Goal: Find specific page/section: Find specific page/section

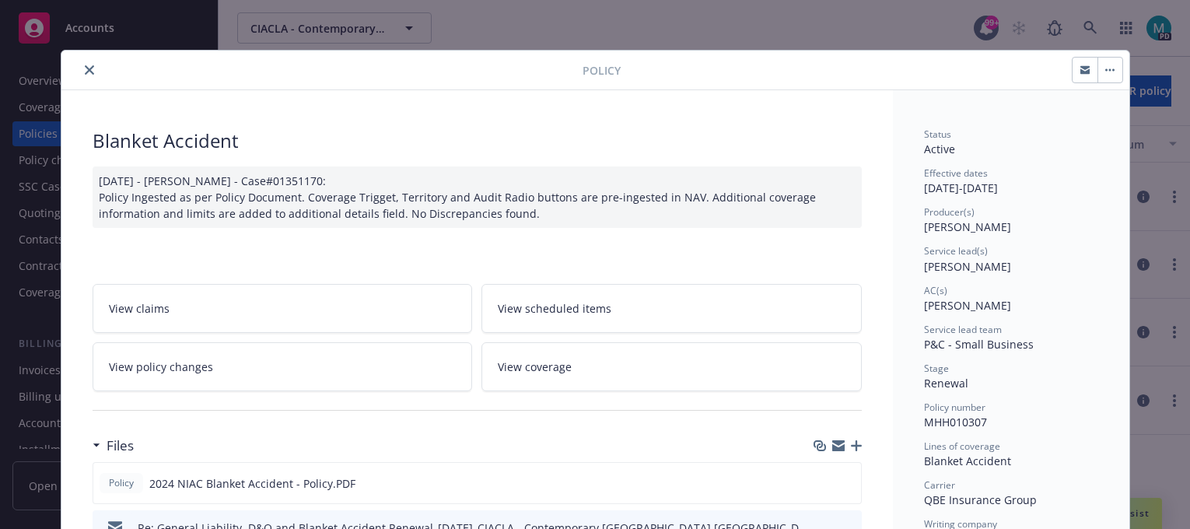
click at [82, 64] on button "close" at bounding box center [89, 70] width 19 height 19
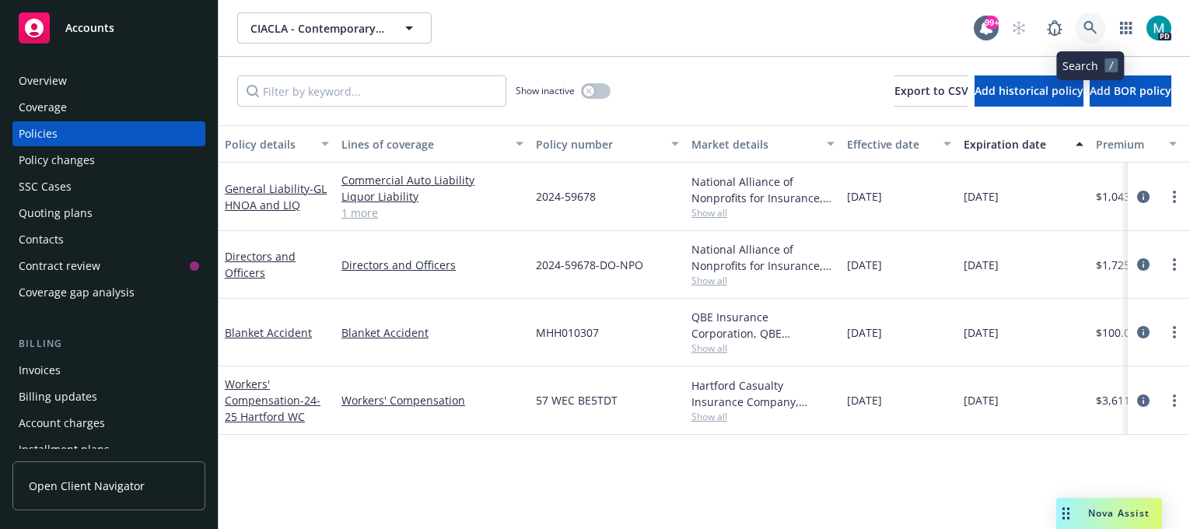
click at [1086, 30] on icon at bounding box center [1090, 28] width 14 height 14
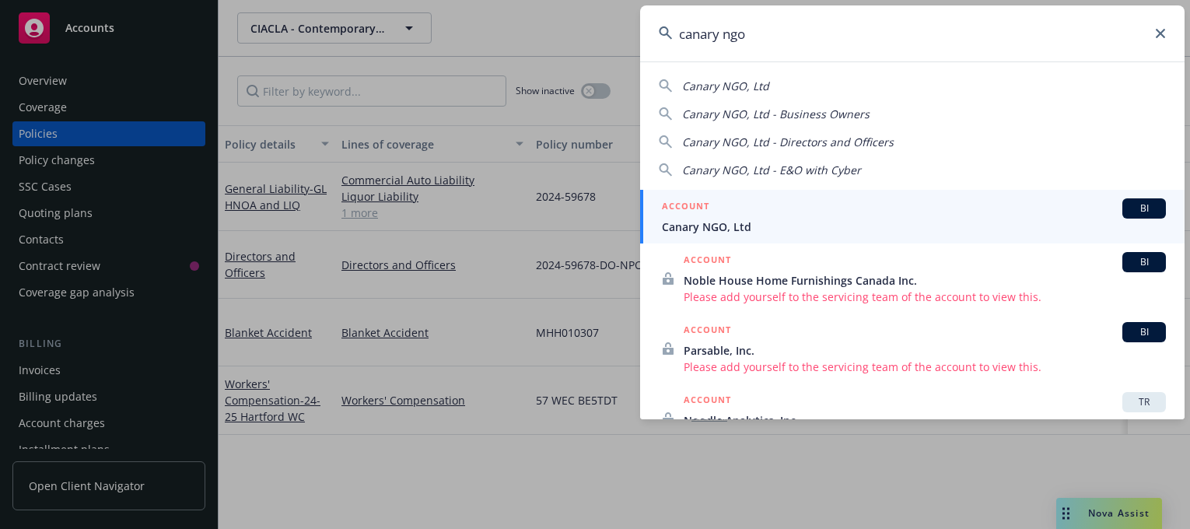
type input "canary ngo"
click at [725, 226] on span "Canary NGO, Ltd" at bounding box center [914, 226] width 504 height 16
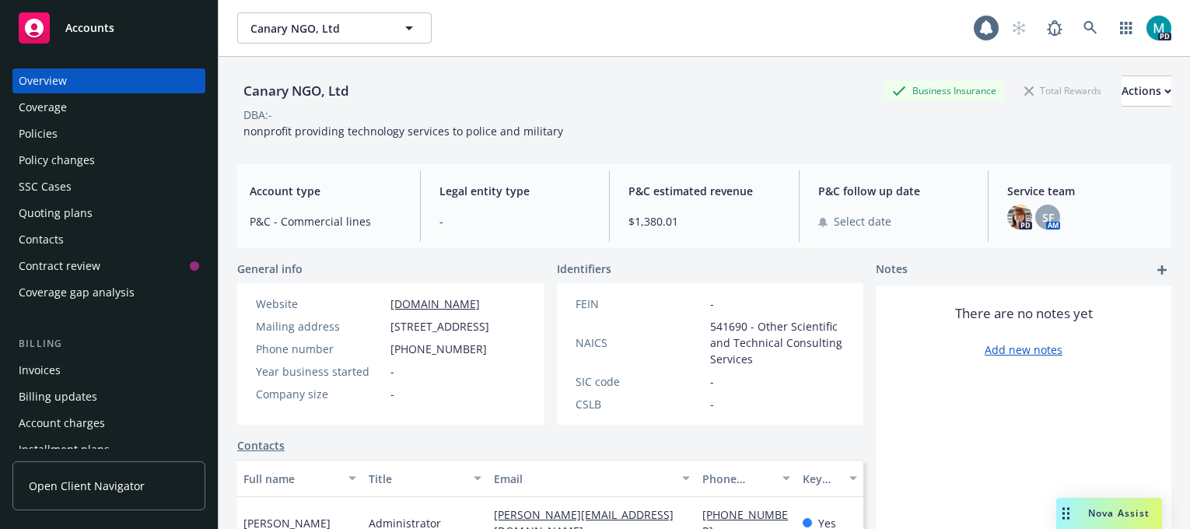
click at [63, 135] on div "Policies" at bounding box center [109, 133] width 180 height 25
